Goal: Information Seeking & Learning: Learn about a topic

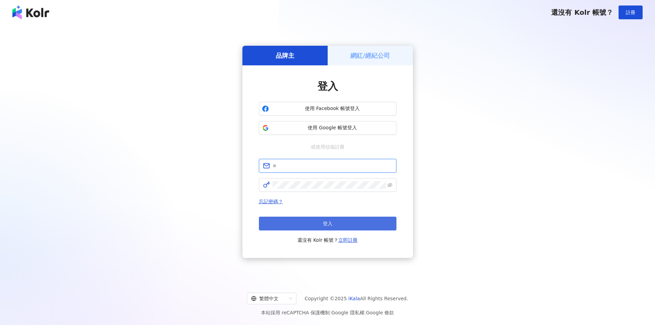
type input "**********"
click at [306, 219] on button "登入" at bounding box center [328, 224] width 138 height 14
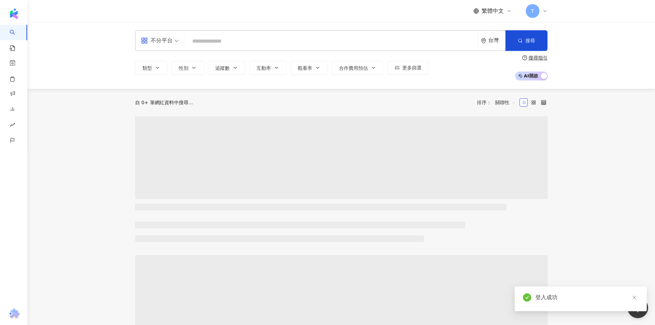
click at [204, 42] on input "search" at bounding box center [331, 41] width 287 height 13
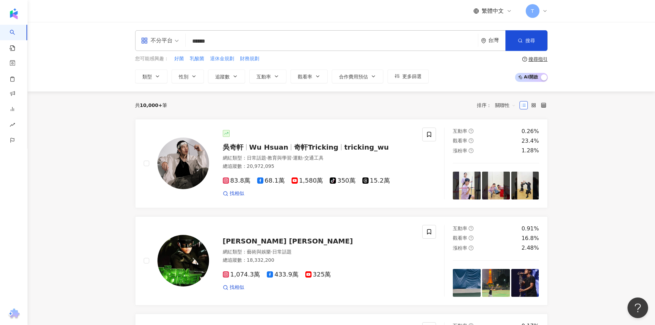
type input "*****"
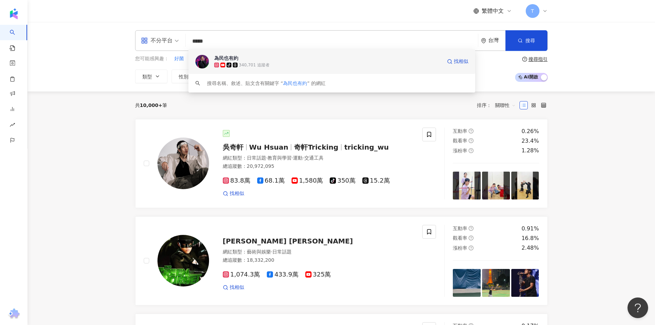
click at [282, 60] on span "為民也有約" at bounding box center [328, 58] width 228 height 7
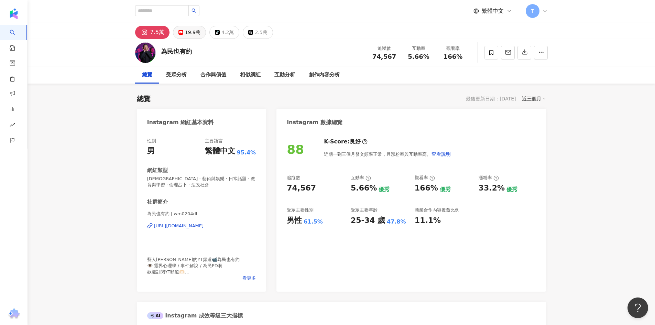
click at [177, 31] on button "19.9萬" at bounding box center [189, 32] width 33 height 13
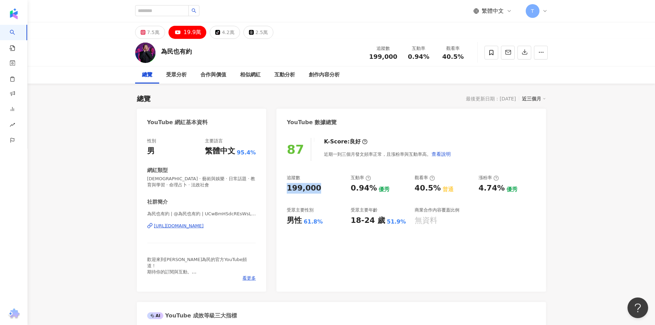
drag, startPoint x: 325, startPoint y: 194, endPoint x: 283, endPoint y: 191, distance: 42.1
click at [283, 190] on div "87 K-Score : 良好 近期一到三個月發文頻率正常，且漲粉率與互動率高。 查看說明 追蹤數 199,000 互動率 0.94% 優秀 觀看率 40.5…" at bounding box center [410, 211] width 269 height 161
click at [148, 30] on div "7.5萬" at bounding box center [153, 33] width 12 height 10
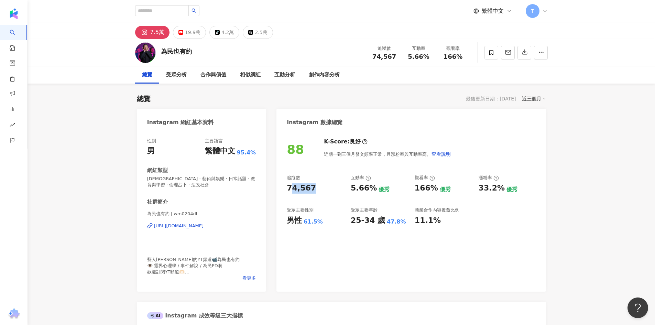
drag, startPoint x: 318, startPoint y: 193, endPoint x: 284, endPoint y: 186, distance: 35.3
click at [284, 186] on div "88 K-Score : 良好 近期一到三個月發文頻率正常，且漲粉率與互動率高。 查看說明 追蹤數 74,567 互動率 5.66% 優秀 觀看率 166% …" at bounding box center [410, 211] width 269 height 161
copy div "74,567"
